Goal: Information Seeking & Learning: Learn about a topic

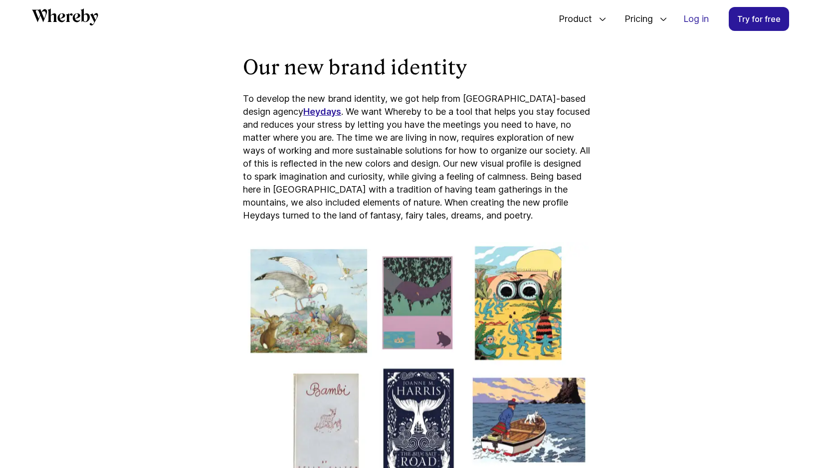
scroll to position [2210, 0]
click at [303, 110] on strong "Heydays" at bounding box center [322, 111] width 38 height 10
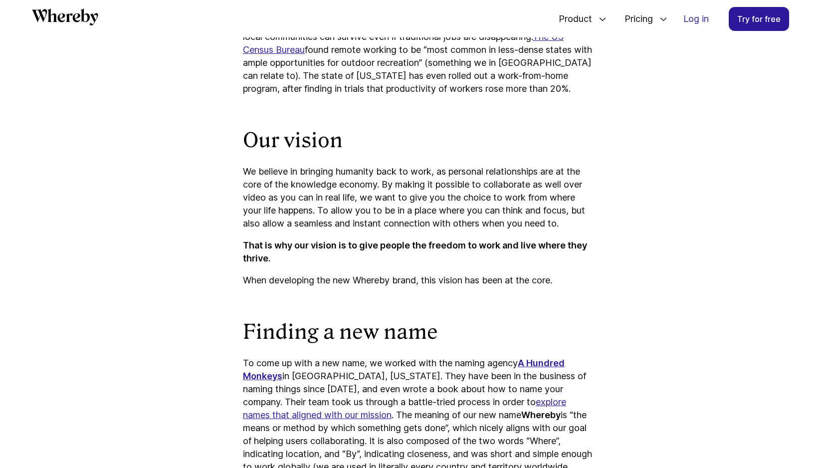
scroll to position [1721, 0]
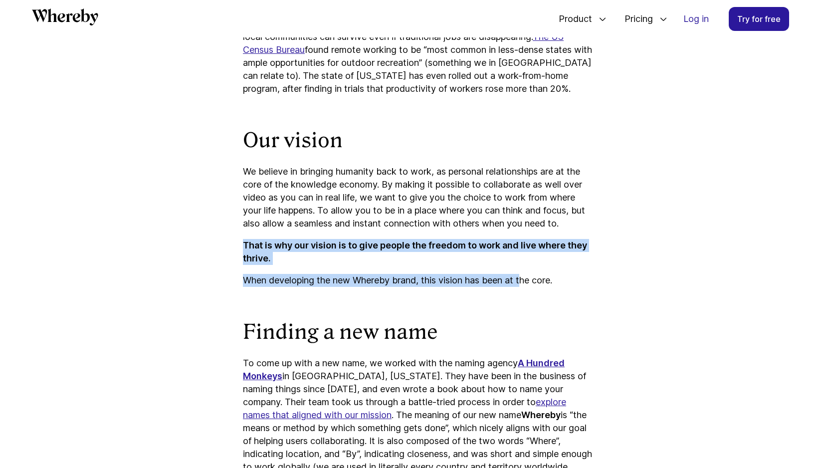
drag, startPoint x: 510, startPoint y: 226, endPoint x: 514, endPoint y: 168, distance: 58.5
click at [514, 168] on div "Our journey to flexible working When we started in 2013, we were a co-located t…" at bounding box center [417, 277] width 349 height 3185
click at [514, 168] on p "We believe in bringing humanity back to work, as personal relationships are at …" at bounding box center [417, 197] width 349 height 65
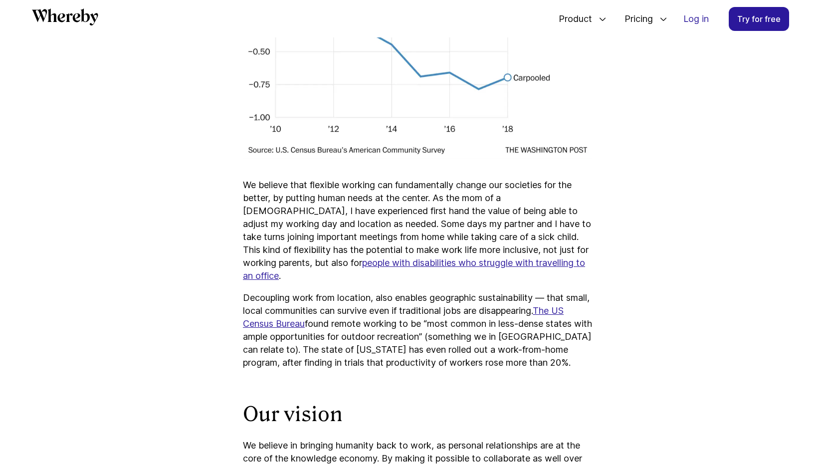
scroll to position [1425, 0]
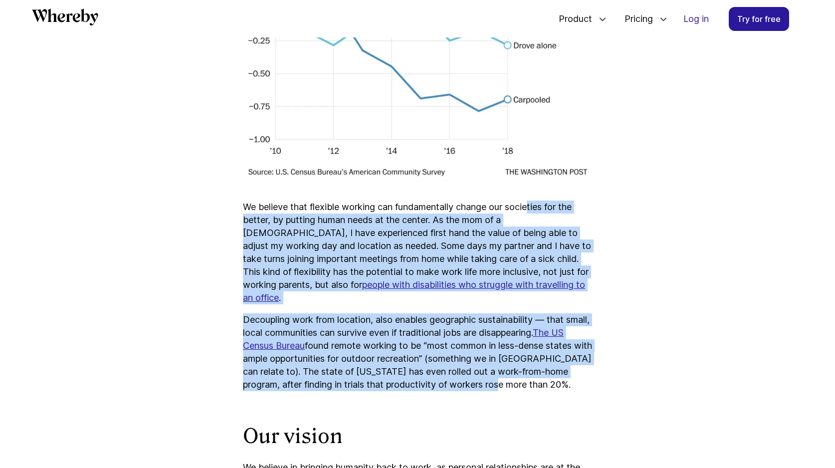
drag, startPoint x: 514, startPoint y: 168, endPoint x: 463, endPoint y: 328, distance: 167.7
click at [463, 328] on p "Decoupling work from location, also enables geographic sustainability — that sm…" at bounding box center [417, 352] width 349 height 78
drag, startPoint x: 463, startPoint y: 328, endPoint x: 462, endPoint y: 157, distance: 171.1
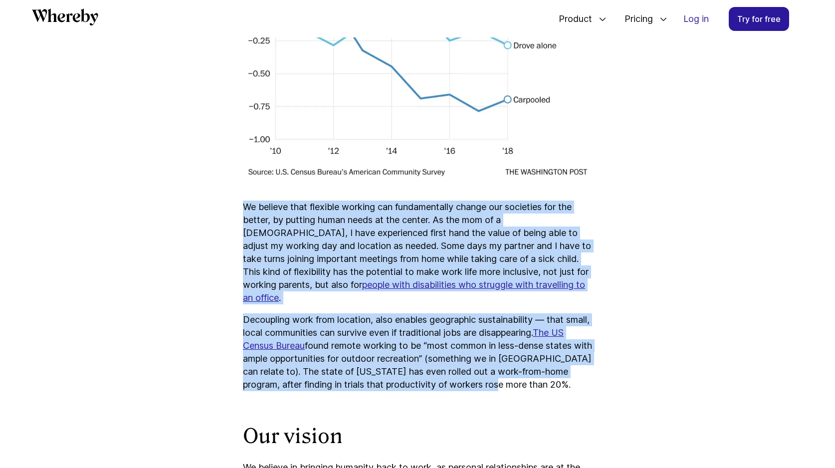
click at [436, 313] on p "Decoupling work from location, also enables geographic sustainability — that sm…" at bounding box center [417, 352] width 349 height 78
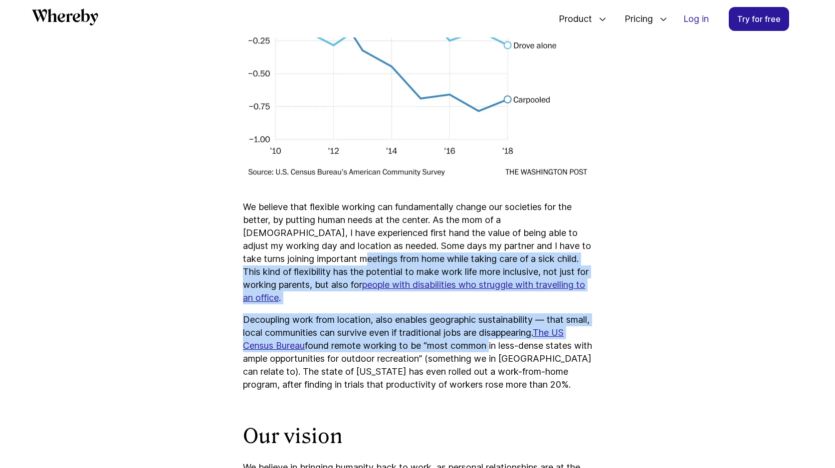
drag, startPoint x: 436, startPoint y: 288, endPoint x: 549, endPoint y: 201, distance: 142.3
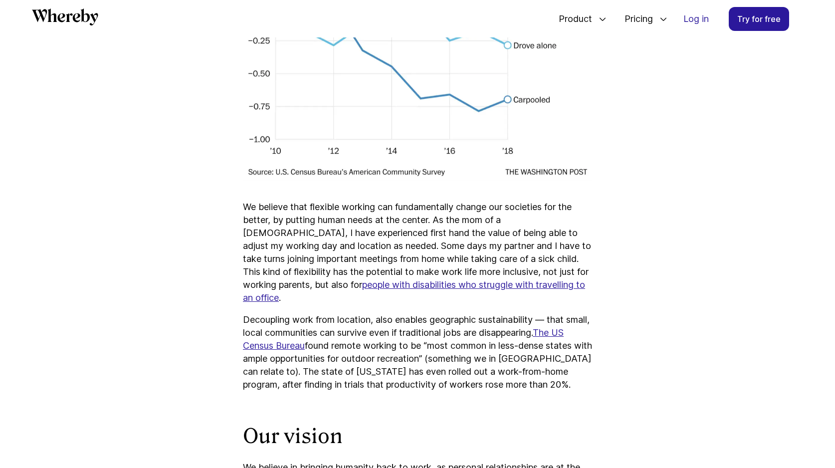
click at [452, 335] on p "Decoupling work from location, also enables geographic sustainability — that sm…" at bounding box center [417, 352] width 349 height 78
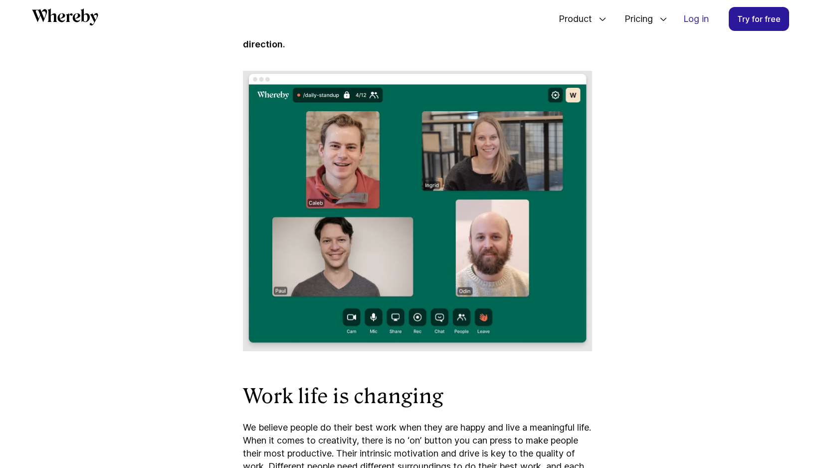
scroll to position [407, 0]
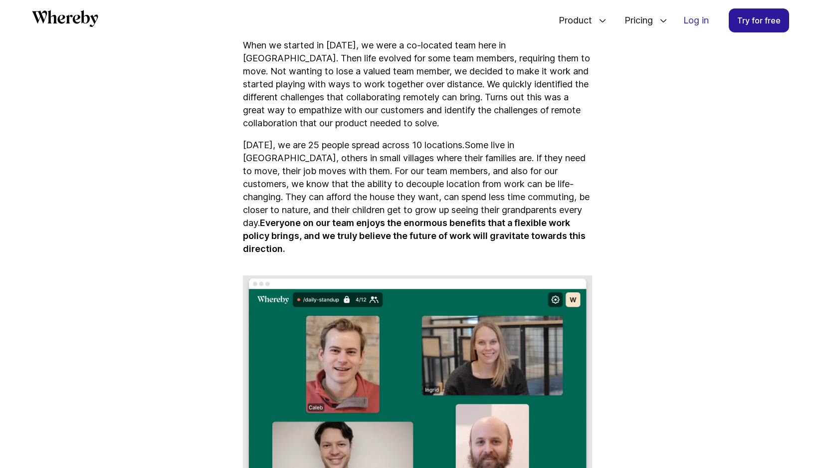
click at [92, 18] on icon "Whereby" at bounding box center [65, 18] width 66 height 17
